Goal: Communication & Community: Share content

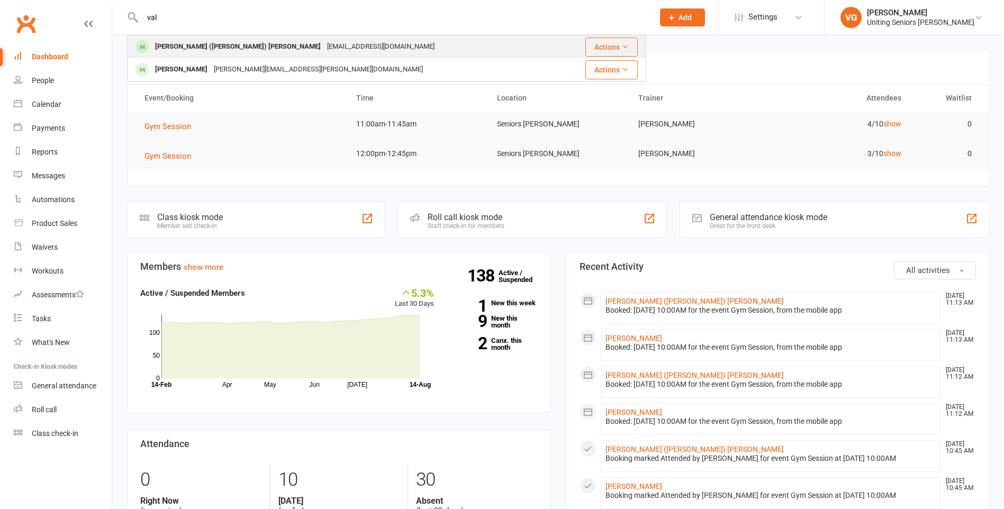
type input "val"
click at [216, 44] on div "[PERSON_NAME] ([PERSON_NAME]) [PERSON_NAME]" at bounding box center [238, 46] width 172 height 15
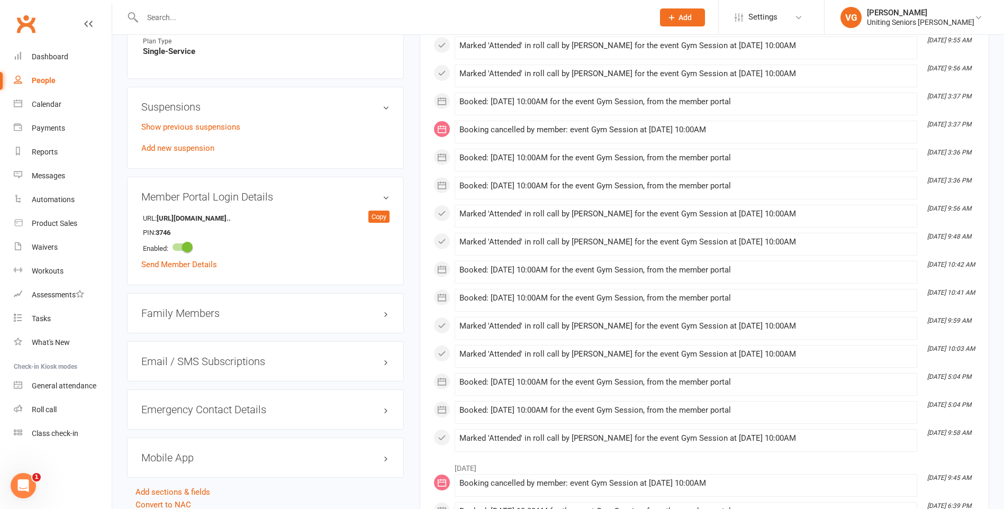
scroll to position [763, 0]
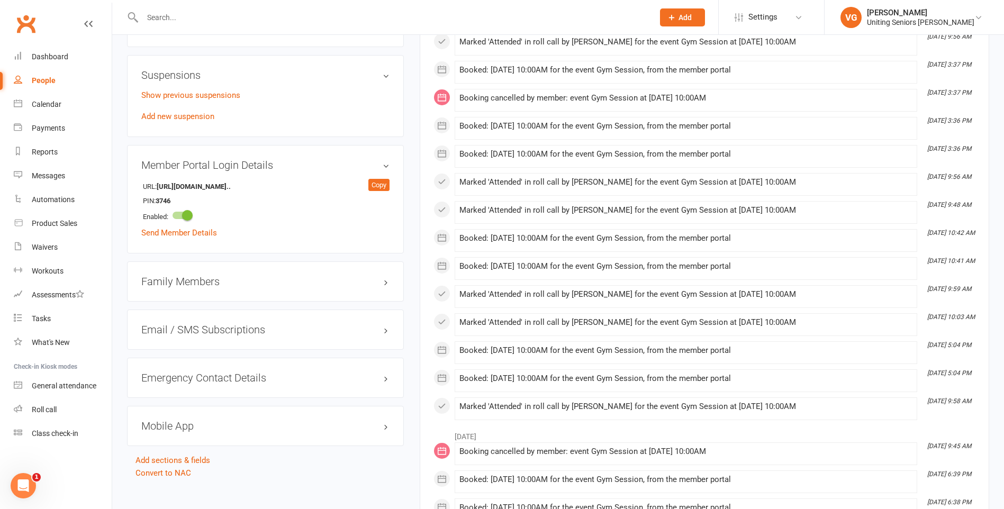
click at [219, 420] on h3 "Mobile App" at bounding box center [265, 426] width 248 height 12
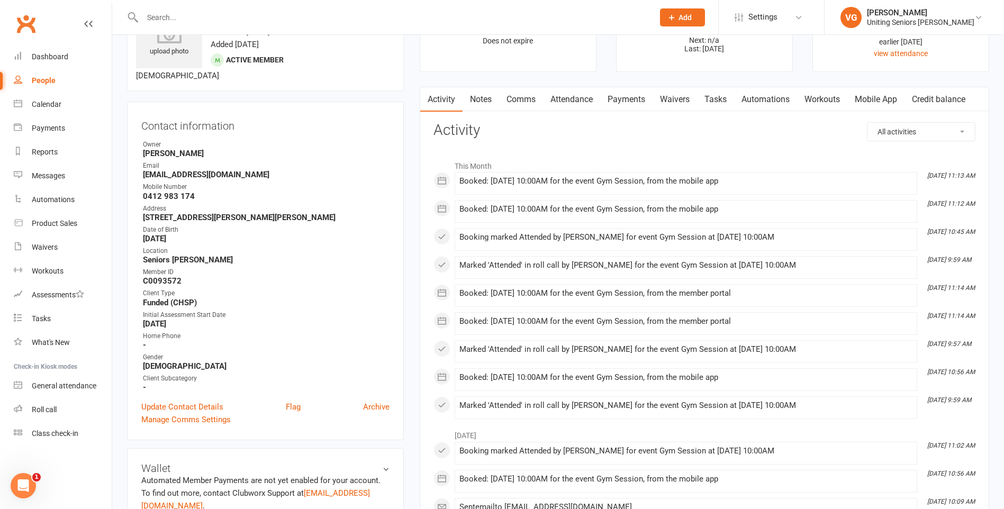
scroll to position [0, 0]
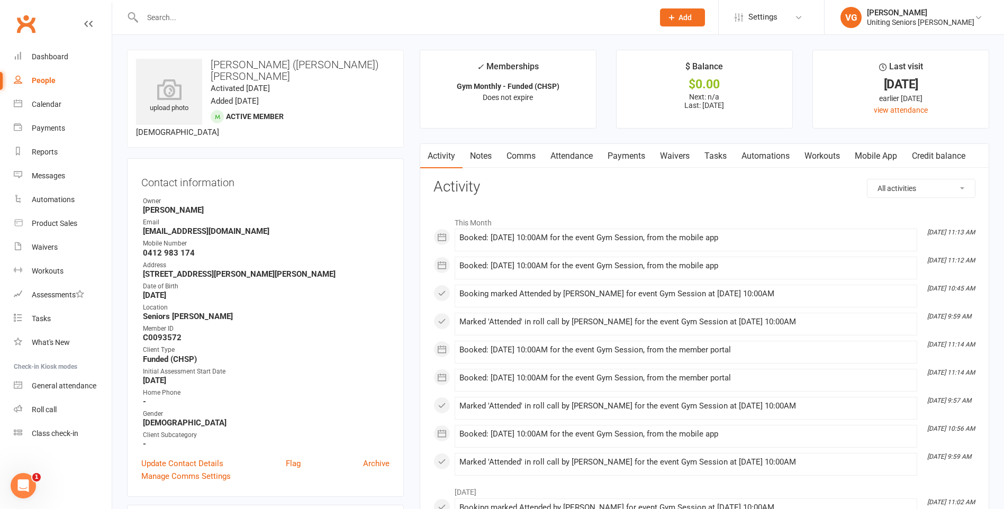
click at [871, 151] on link "Mobile App" at bounding box center [875, 156] width 57 height 24
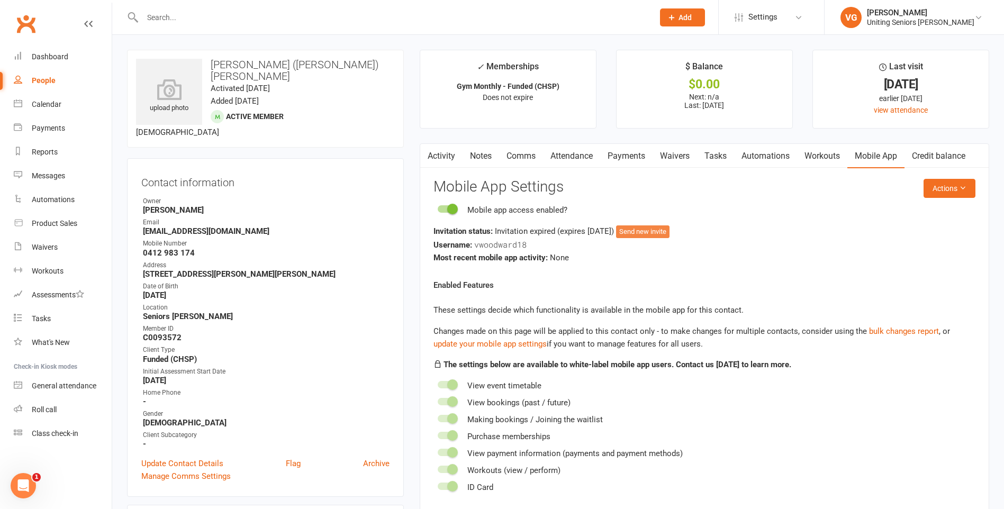
click at [658, 233] on button "Send new invite" at bounding box center [642, 231] width 53 height 13
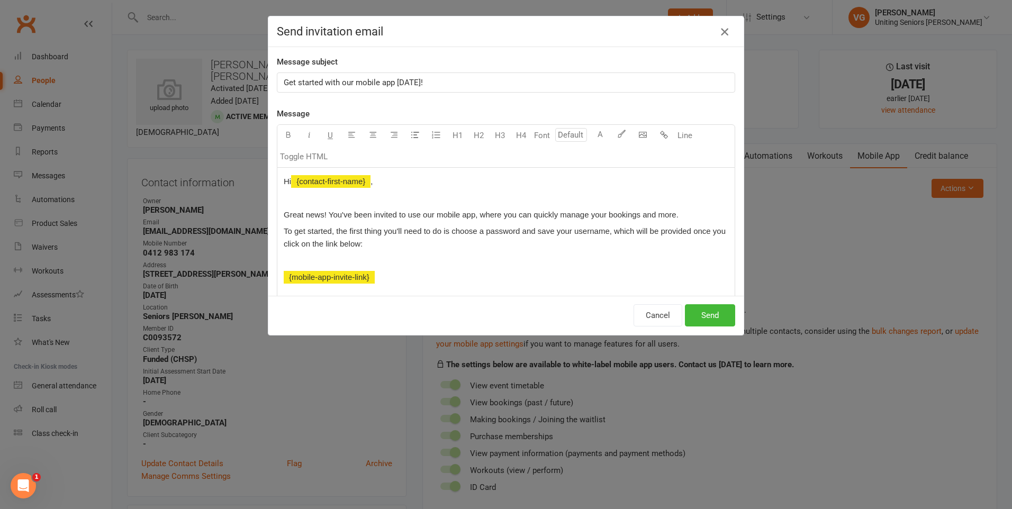
click at [720, 32] on icon "button" at bounding box center [724, 31] width 13 height 13
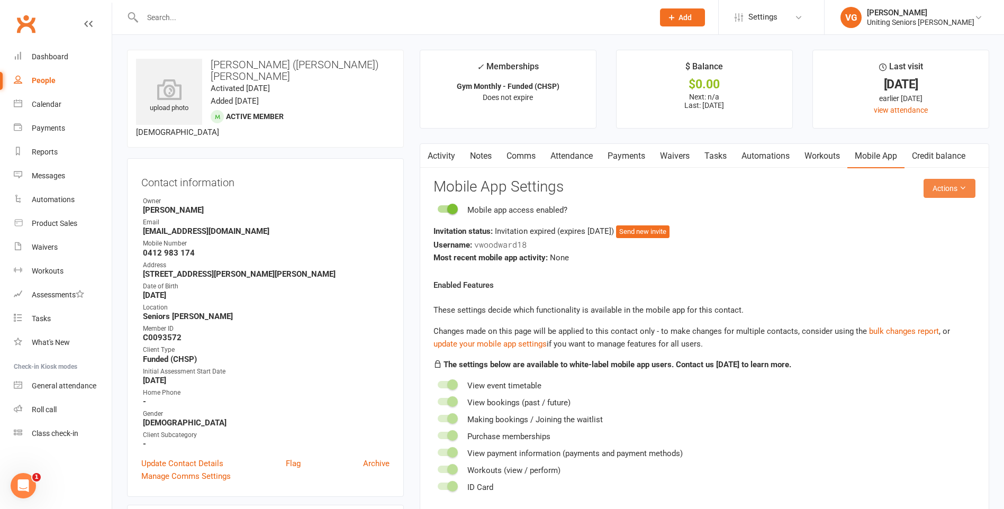
click at [965, 188] on icon at bounding box center [962, 187] width 7 height 7
click at [941, 234] on link "Send invitation SMS" at bounding box center [914, 233] width 105 height 21
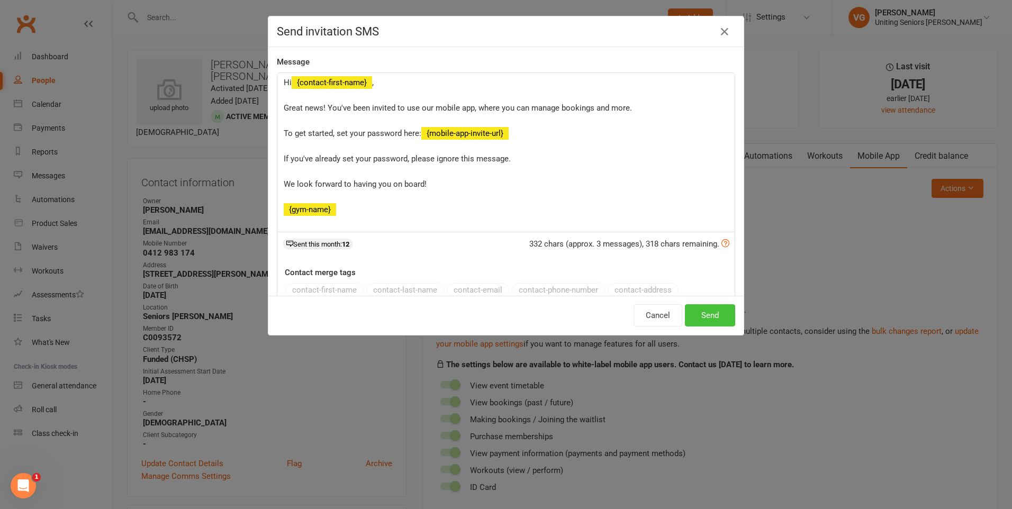
click at [722, 314] on button "Send" at bounding box center [710, 315] width 50 height 22
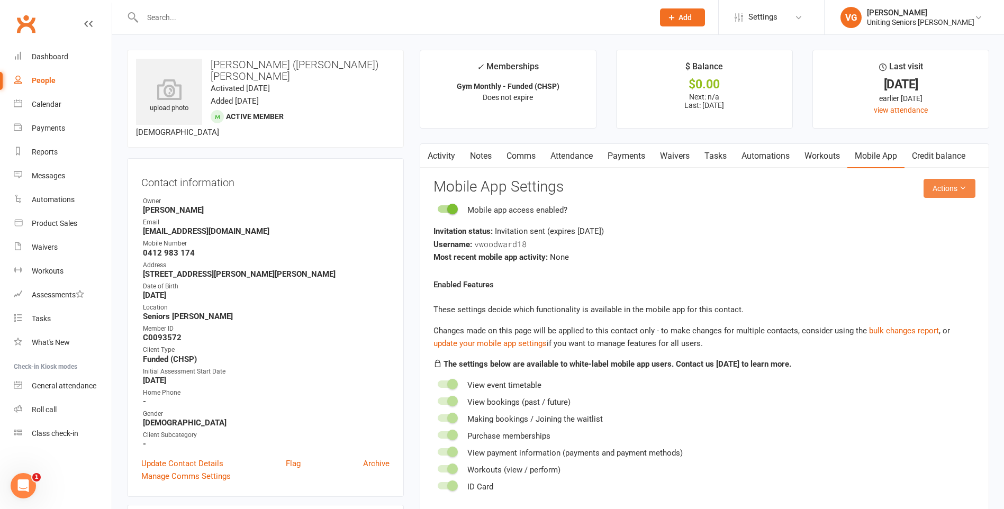
click at [965, 186] on icon at bounding box center [962, 187] width 7 height 7
click at [937, 212] on link "Send invitation email" at bounding box center [914, 212] width 105 height 21
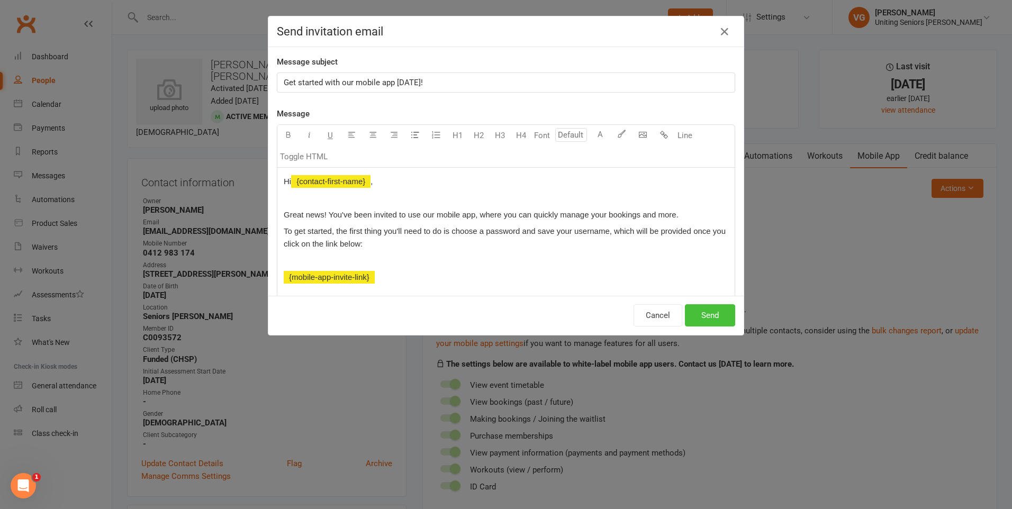
click at [707, 311] on button "Send" at bounding box center [710, 315] width 50 height 22
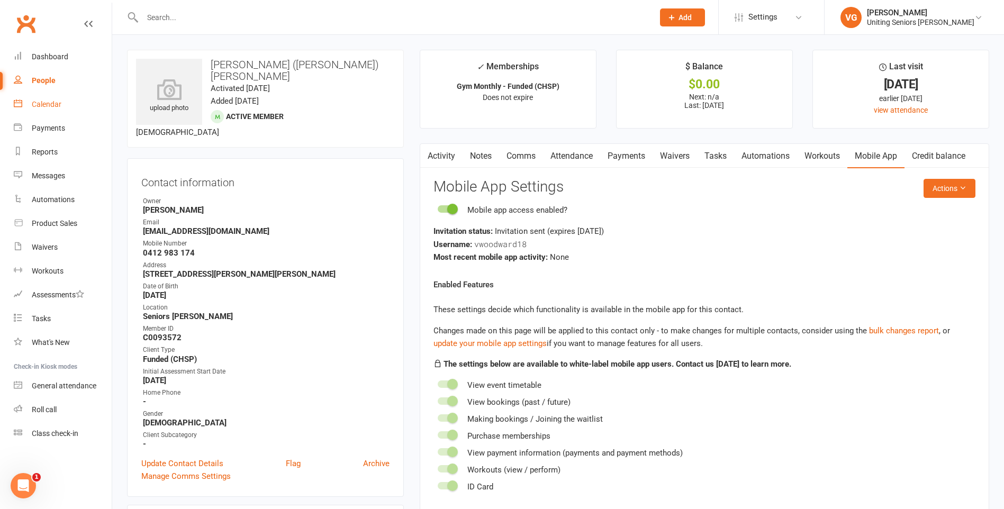
click at [52, 107] on div "Calendar" at bounding box center [47, 104] width 30 height 8
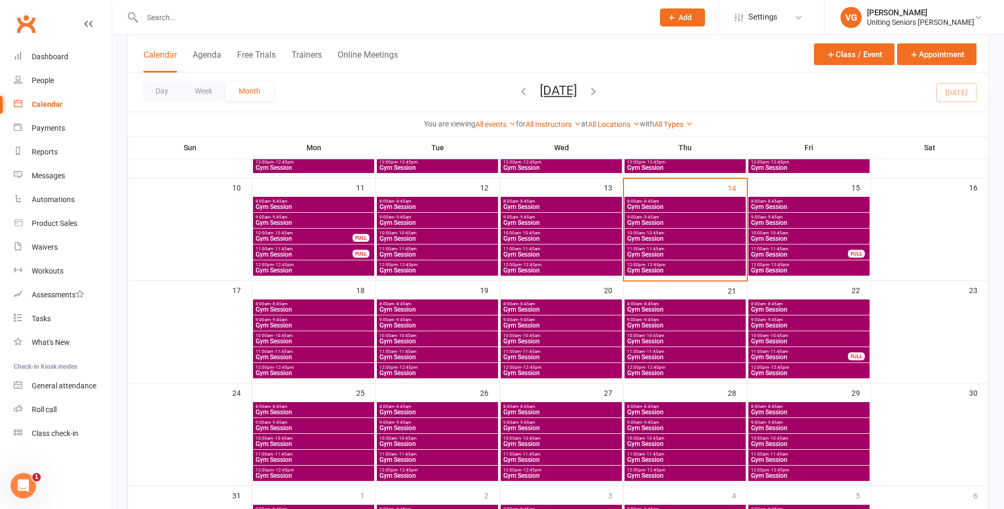
scroll to position [265, 0]
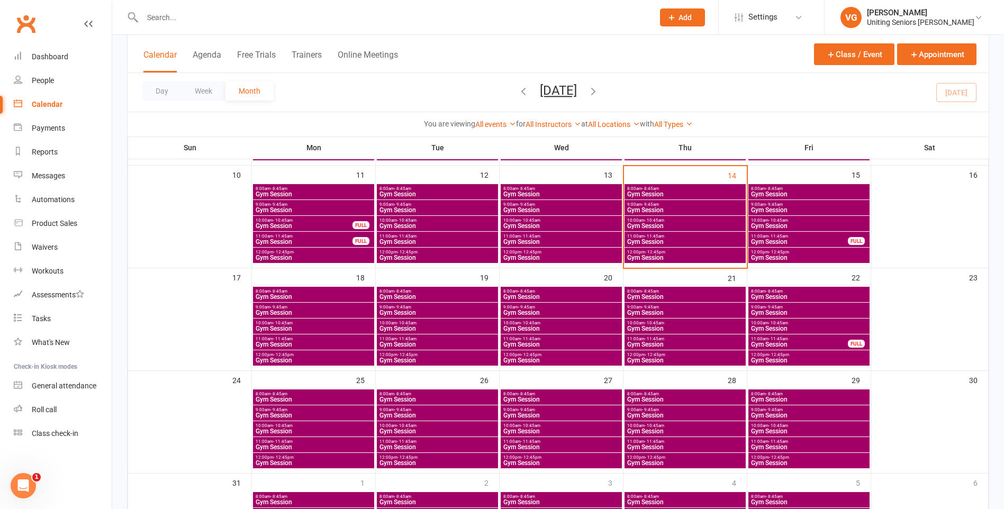
click at [178, 13] on input "text" at bounding box center [392, 17] width 507 height 15
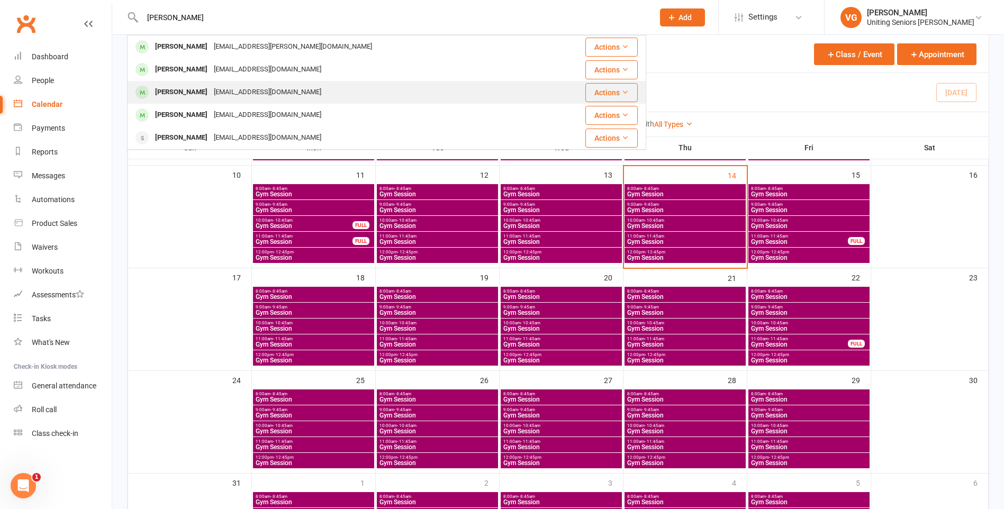
type input "[PERSON_NAME]"
click at [211, 87] on div "[EMAIL_ADDRESS][DOMAIN_NAME]" at bounding box center [268, 92] width 114 height 15
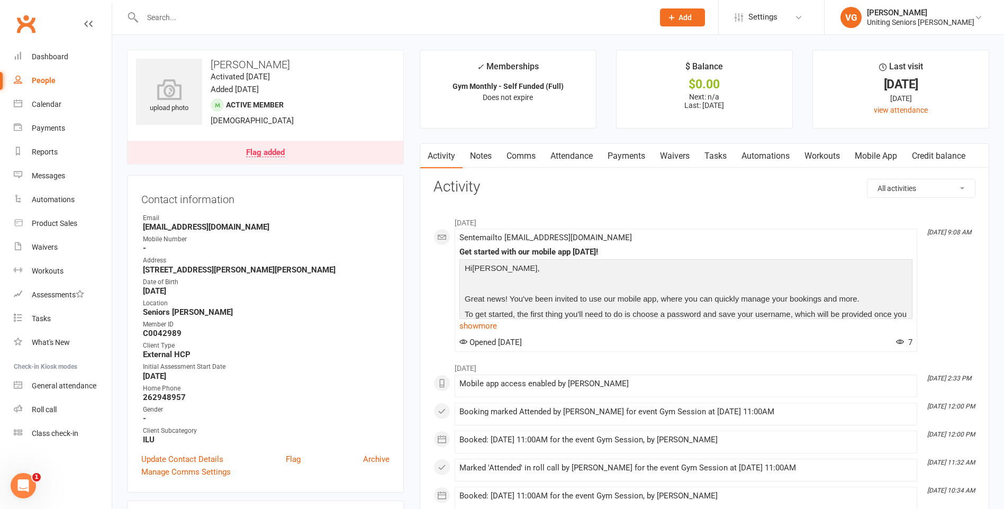
drag, startPoint x: 106, startPoint y: -13, endPoint x: 139, endPoint y: 27, distance: 51.5
click at [126, 6] on react-component at bounding box center [323, 17] width 646 height 34
